Goal: Task Accomplishment & Management: Manage account settings

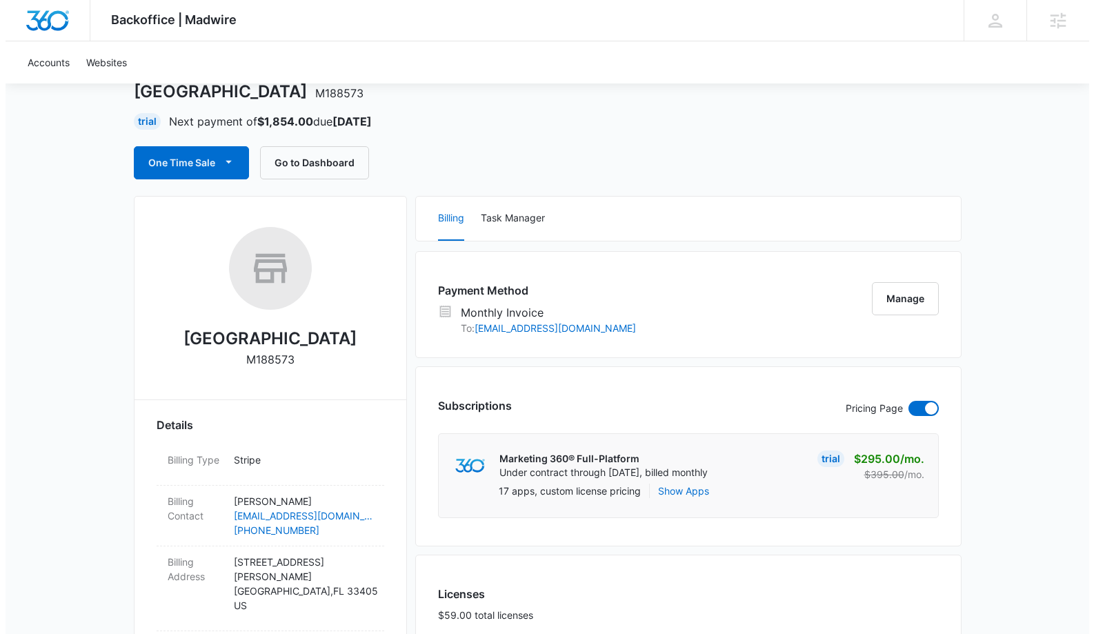
scroll to position [146, 0]
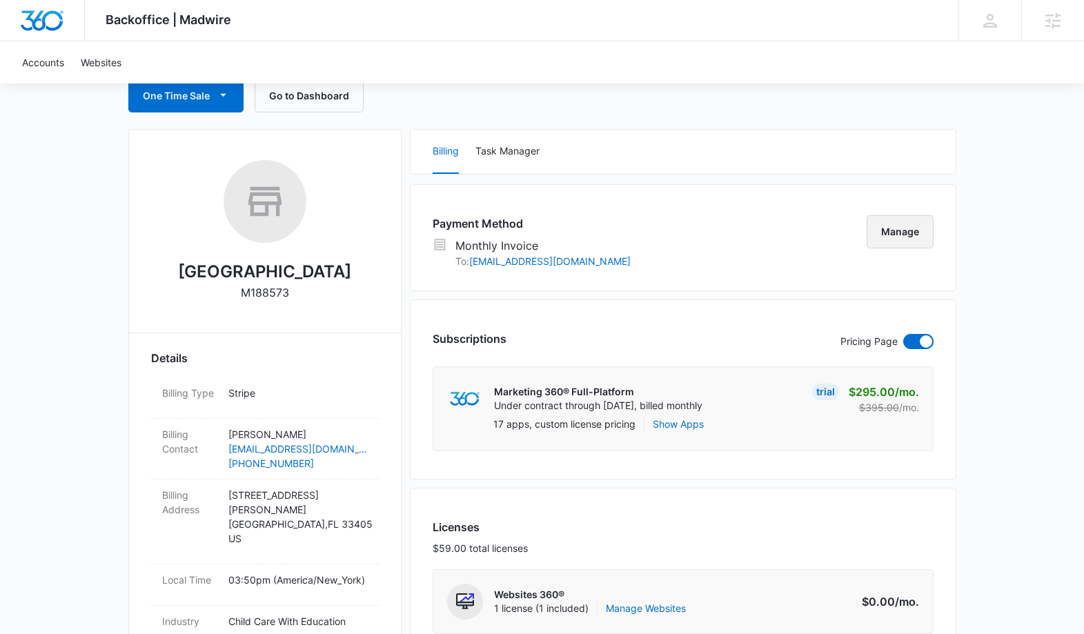
click at [895, 231] on button "Manage" at bounding box center [899, 231] width 67 height 33
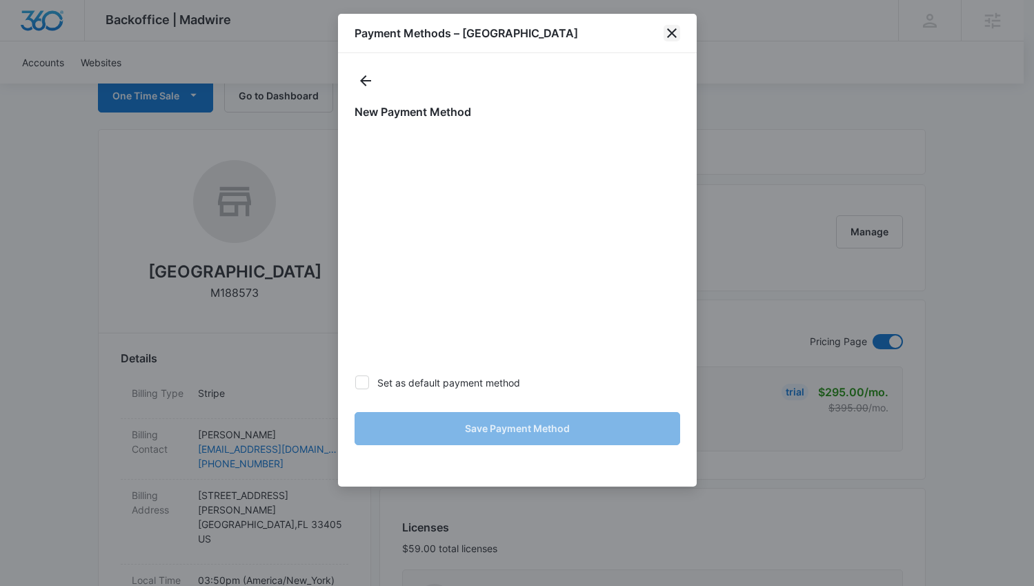
click at [670, 28] on icon "close" at bounding box center [671, 33] width 17 height 17
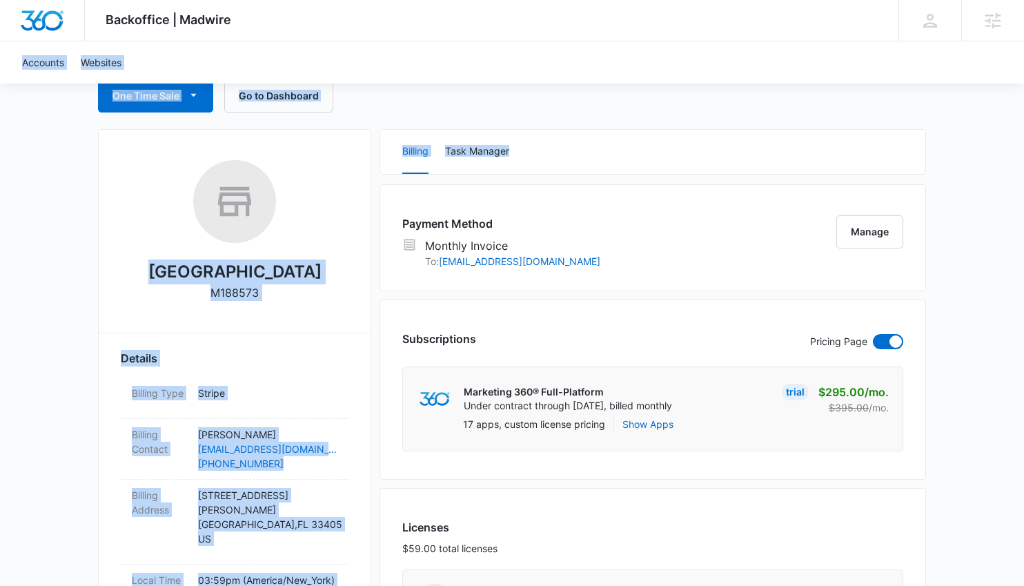
drag, startPoint x: 670, startPoint y: 28, endPoint x: 959, endPoint y: 153, distance: 315.1
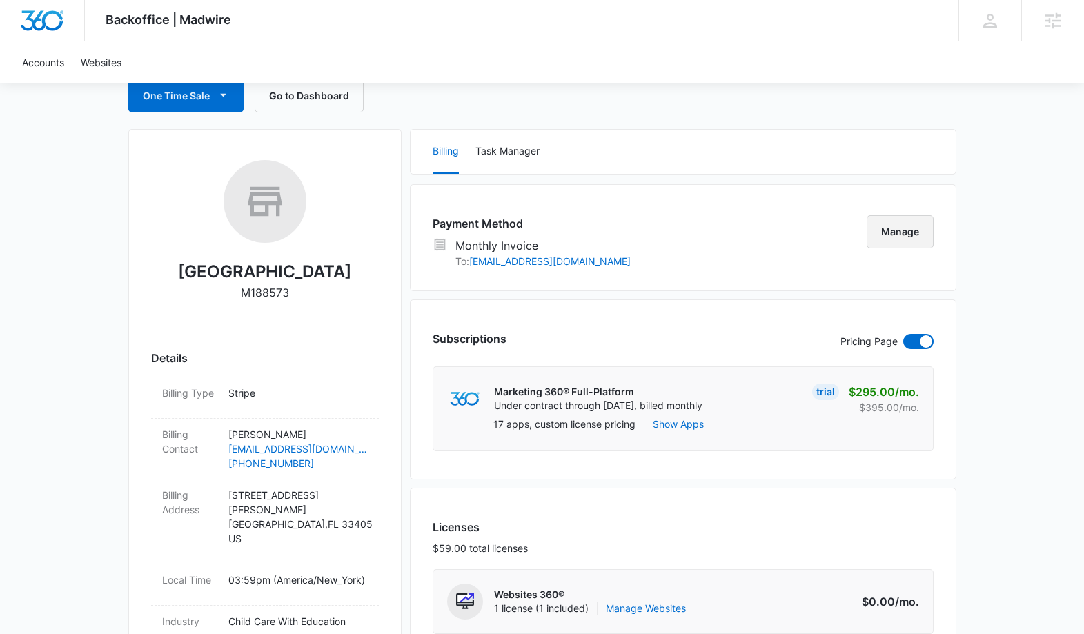
click at [905, 241] on button "Manage" at bounding box center [899, 231] width 67 height 33
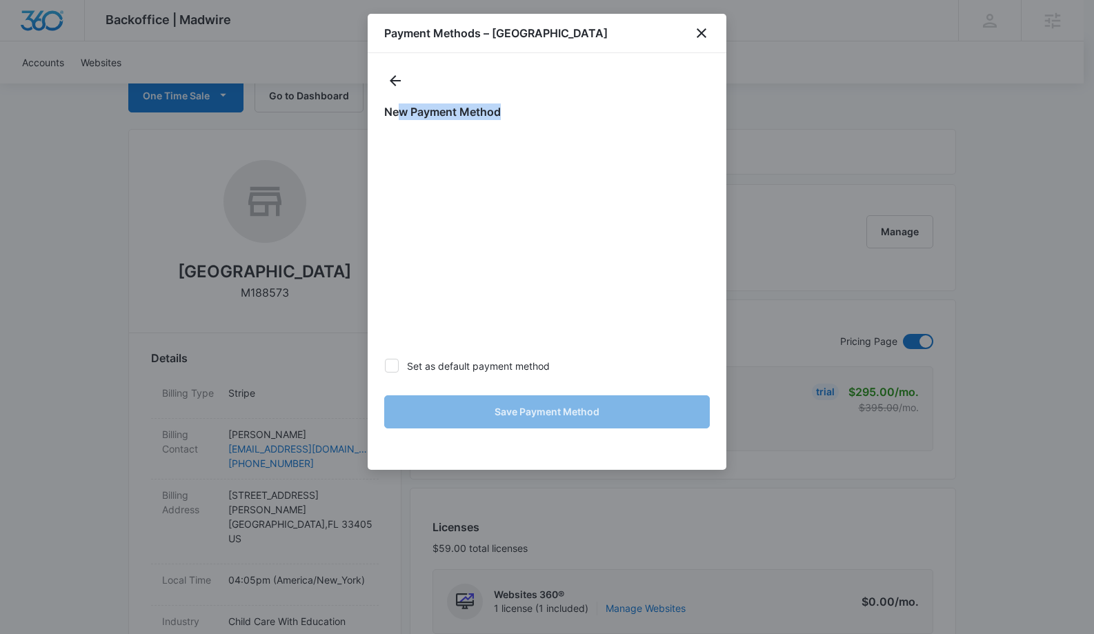
drag, startPoint x: 397, startPoint y: 107, endPoint x: 558, endPoint y: 119, distance: 161.9
click at [558, 119] on h1 "New Payment Method" at bounding box center [547, 111] width 326 height 17
drag, startPoint x: 541, startPoint y: 115, endPoint x: 349, endPoint y: 46, distance: 203.8
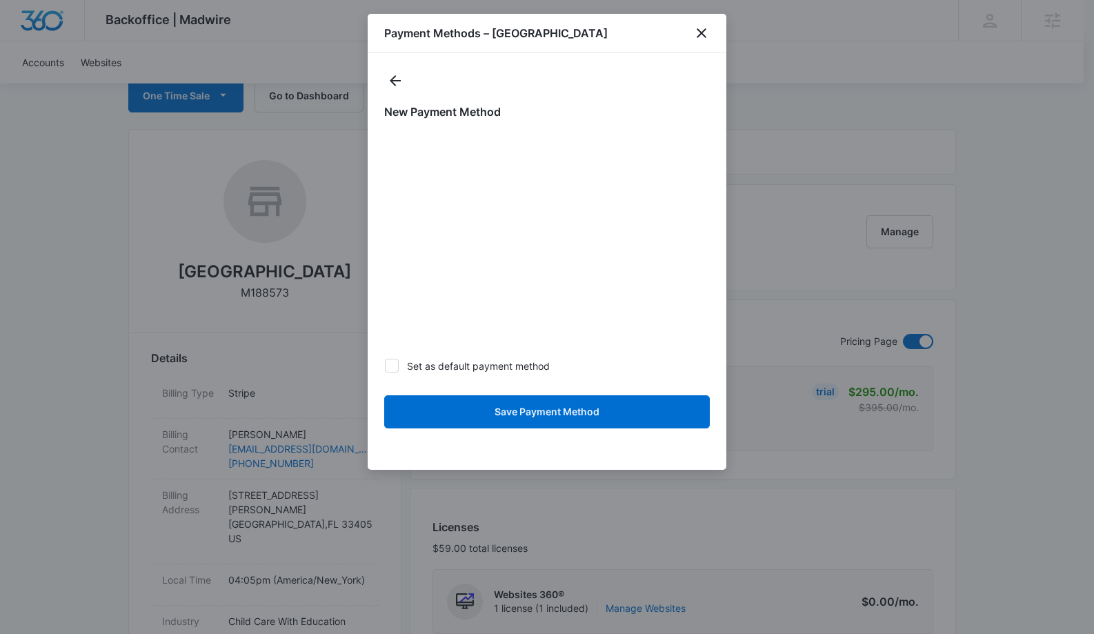
click at [392, 363] on icon at bounding box center [392, 365] width 12 height 12
click at [385, 366] on input "Set as default payment method" at bounding box center [384, 366] width 1 height 1
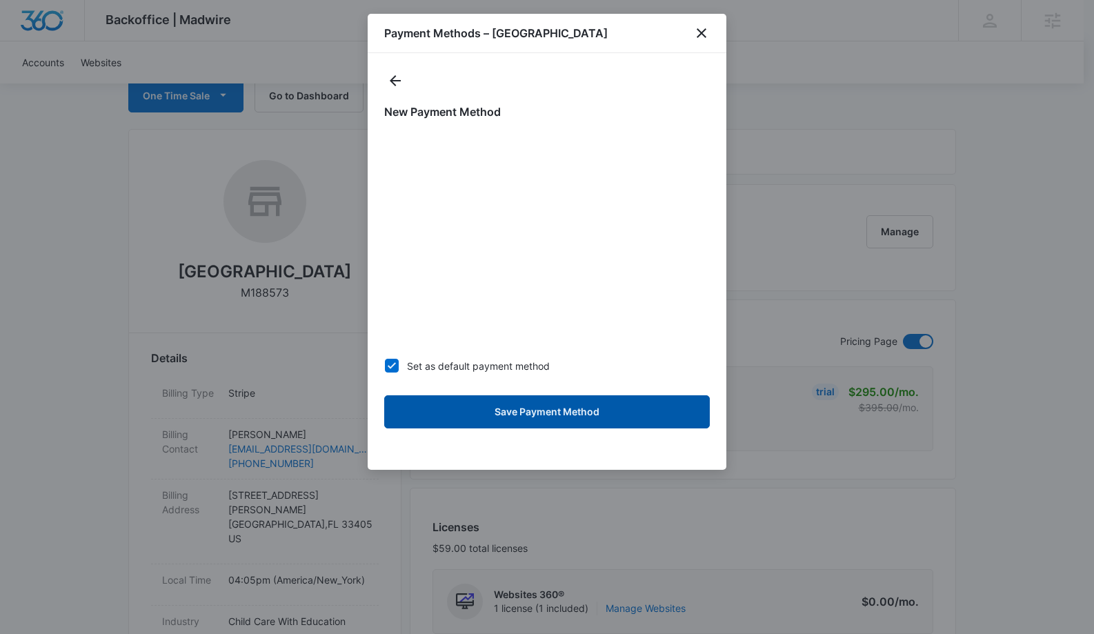
click at [517, 417] on button "Save Payment Method" at bounding box center [547, 411] width 326 height 33
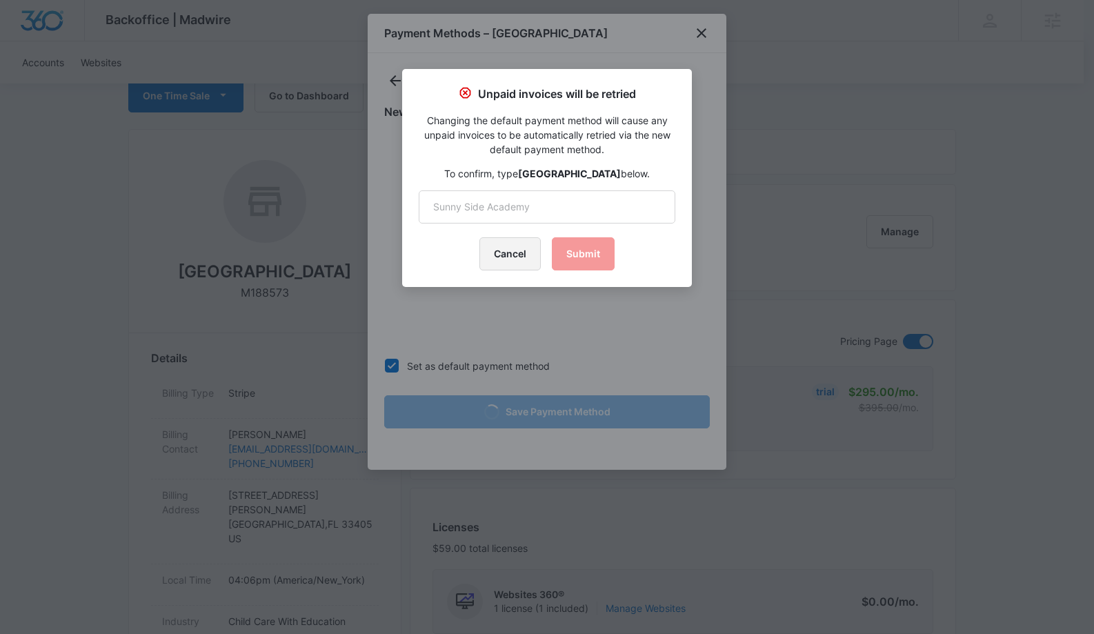
click at [518, 256] on button "Cancel" at bounding box center [509, 253] width 61 height 33
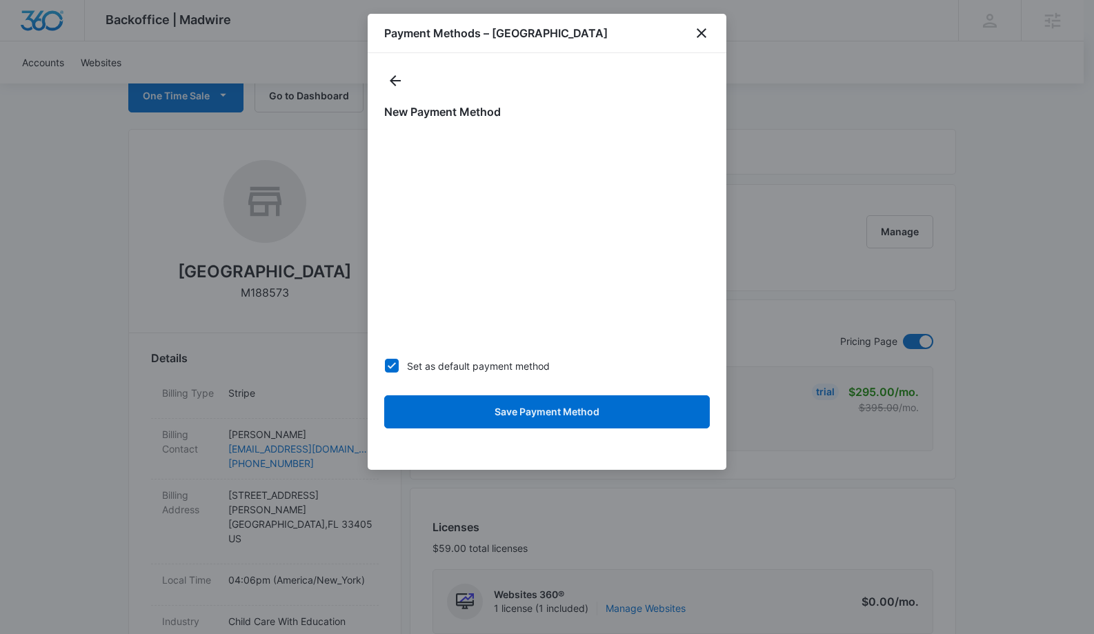
click at [504, 370] on label "Set as default payment method" at bounding box center [547, 366] width 326 height 14
click at [385, 366] on input "Set as default payment method" at bounding box center [384, 366] width 1 height 1
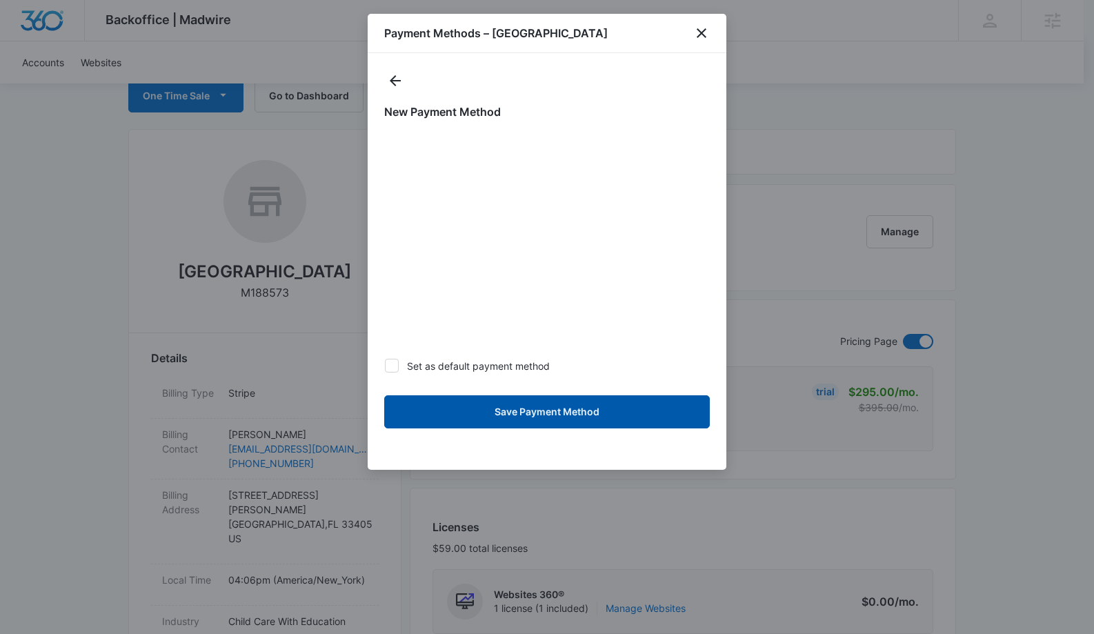
drag, startPoint x: 557, startPoint y: 408, endPoint x: 458, endPoint y: 364, distance: 107.8
click at [458, 364] on form "Set as default payment method Save Payment Method" at bounding box center [547, 284] width 326 height 306
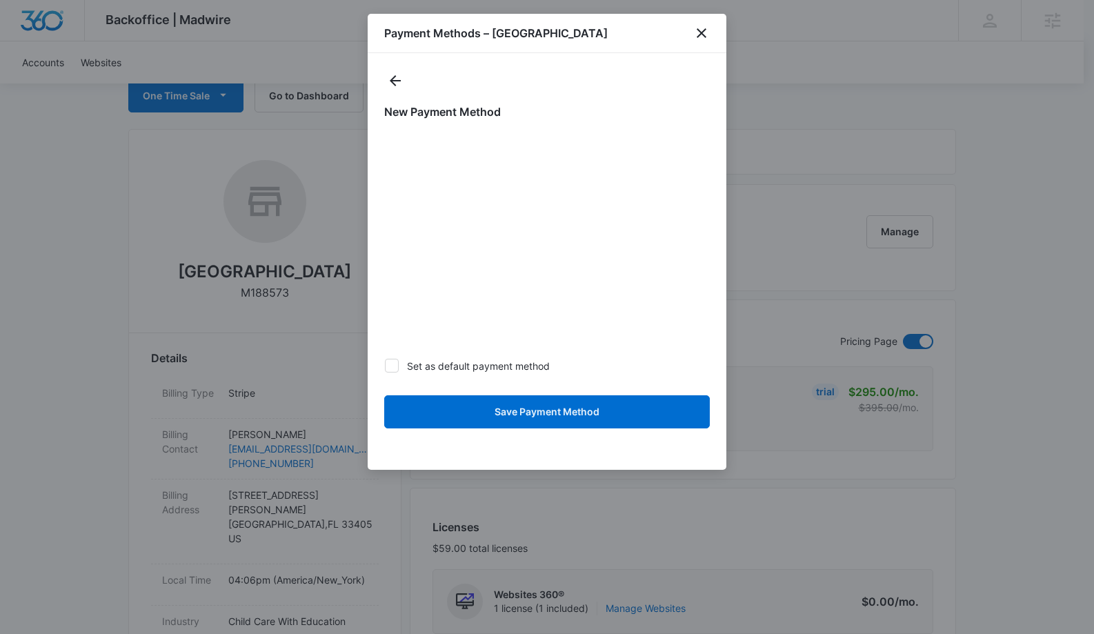
click at [458, 364] on label "Set as default payment method" at bounding box center [547, 366] width 326 height 14
click at [385, 366] on input "Set as default payment method" at bounding box center [384, 366] width 1 height 1
checkbox input "true"
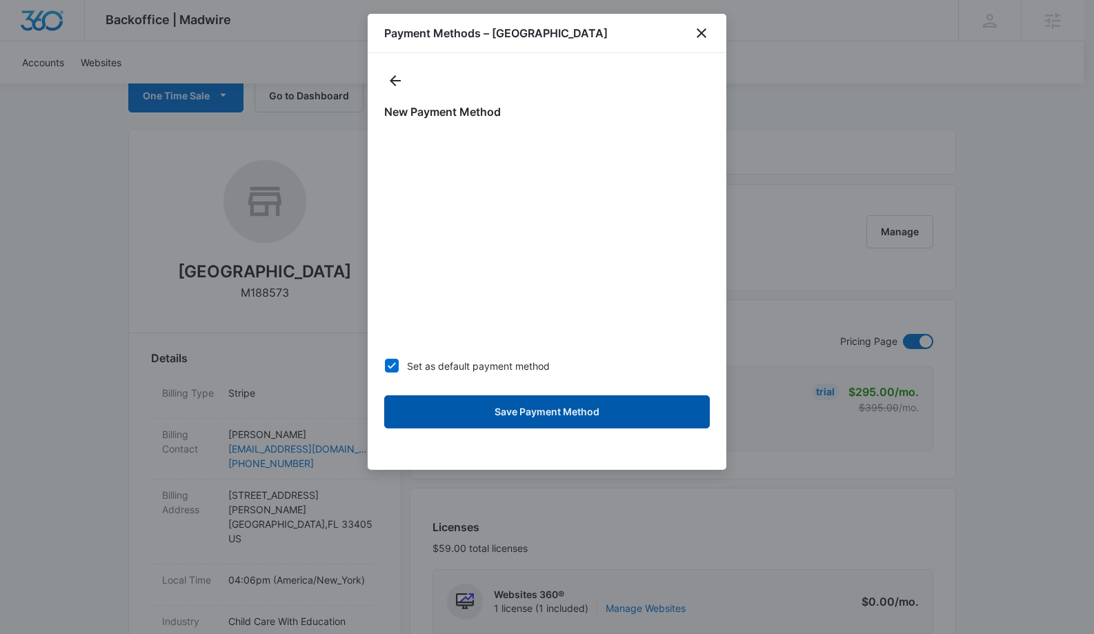
click at [559, 413] on button "Save Payment Method" at bounding box center [547, 411] width 326 height 33
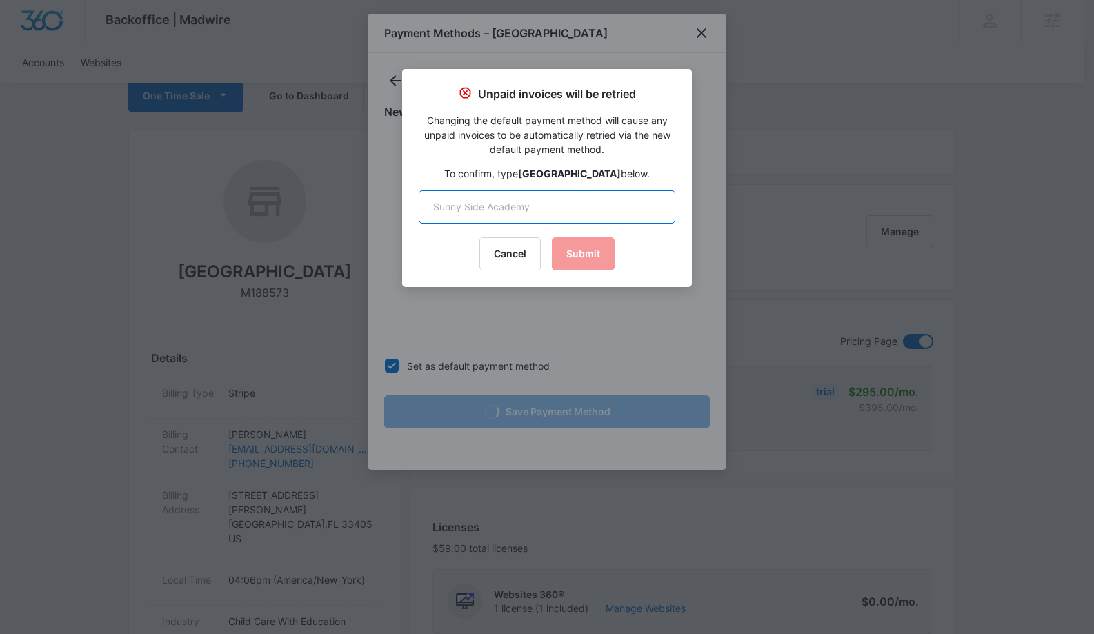
click at [528, 200] on input "text" at bounding box center [547, 206] width 257 height 33
click at [539, 215] on input "text" at bounding box center [547, 206] width 257 height 33
type input "[GEOGRAPHIC_DATA]"
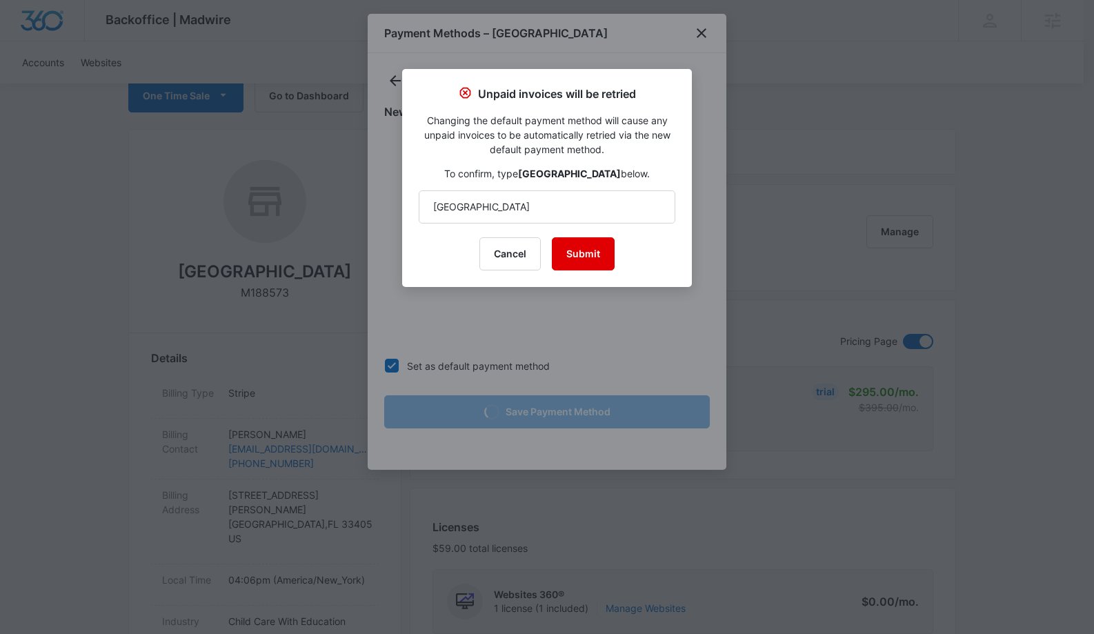
click at [598, 262] on button "Submit" at bounding box center [583, 253] width 63 height 33
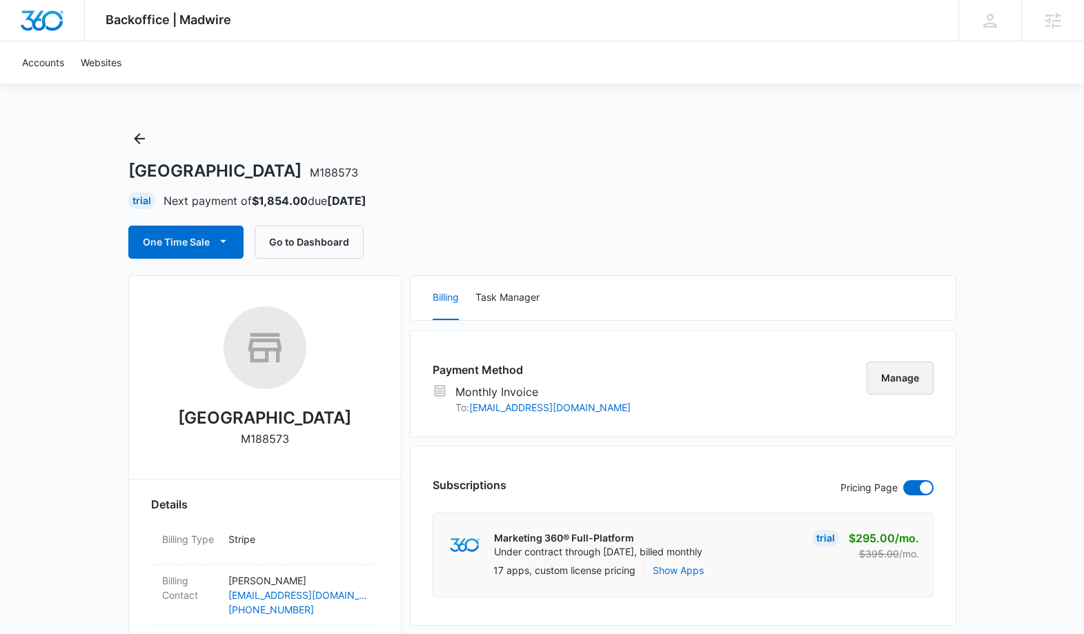
click at [897, 377] on button "Manage" at bounding box center [899, 377] width 67 height 33
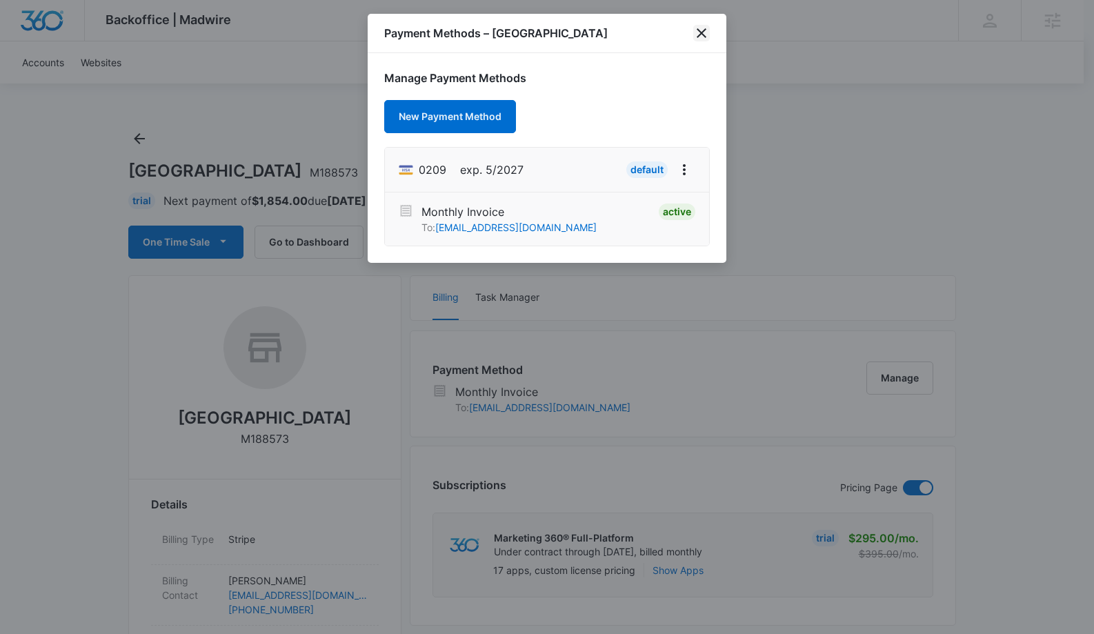
click at [709, 32] on icon "close" at bounding box center [701, 33] width 17 height 17
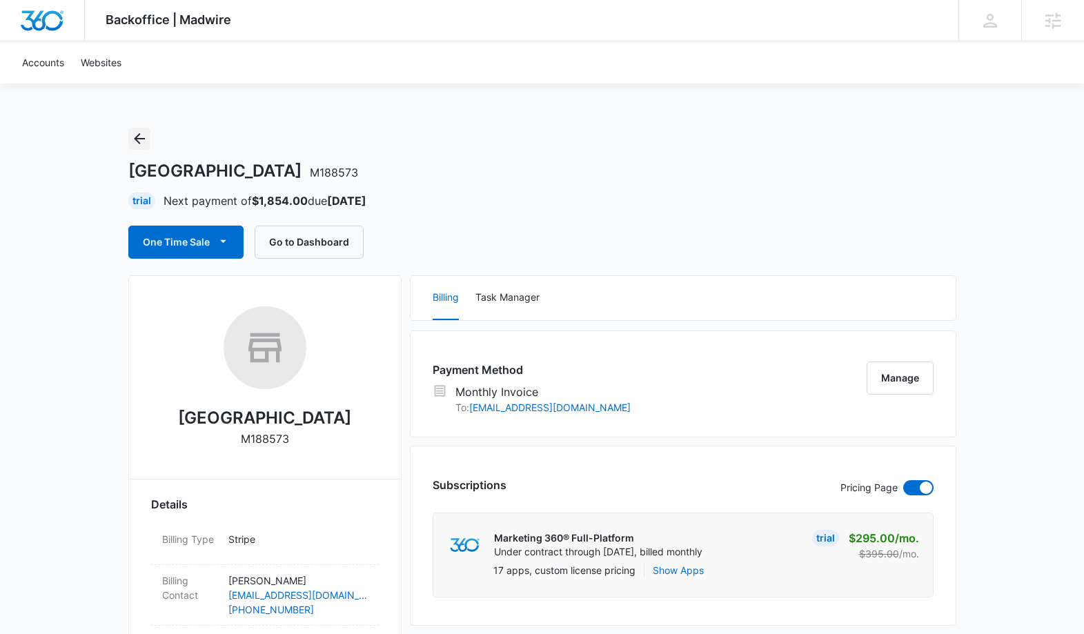
click at [139, 143] on icon "Back" at bounding box center [139, 138] width 17 height 17
